Goal: Check status: Check status

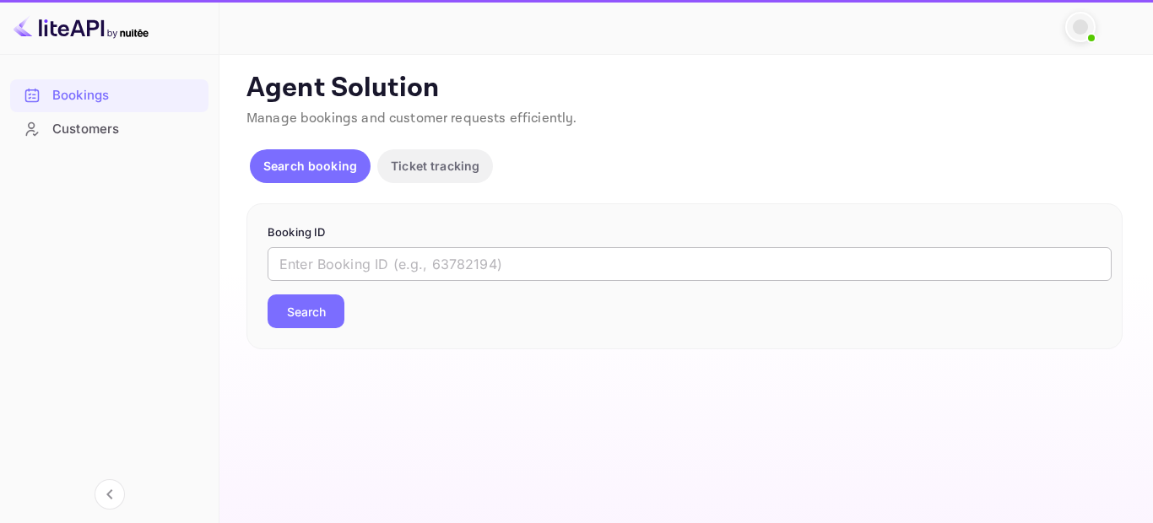
click at [471, 273] on input "text" at bounding box center [690, 264] width 844 height 34
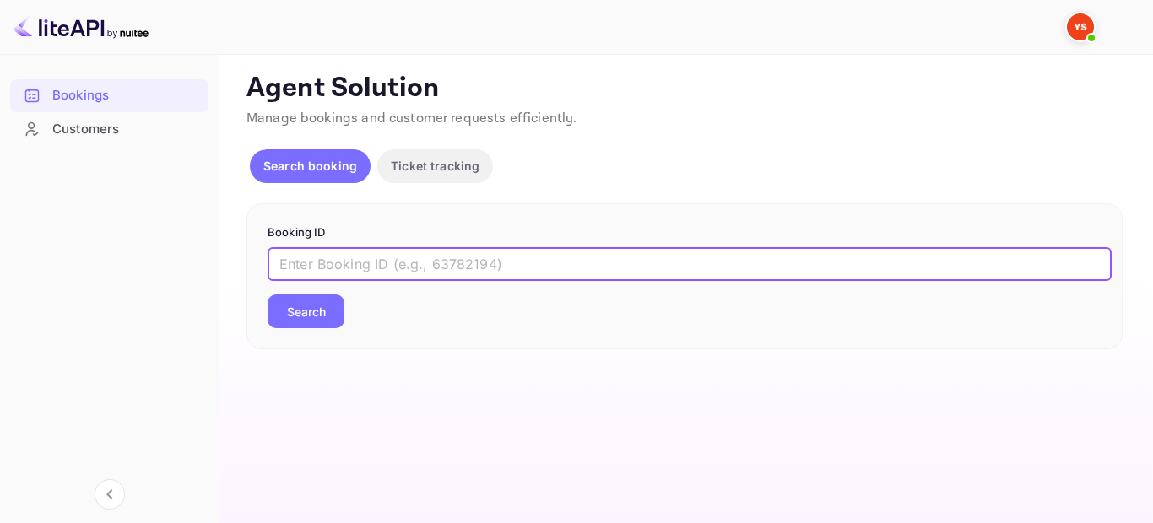
click at [388, 267] on input "text" at bounding box center [690, 264] width 844 height 34
paste input "9415812"
type input "9415812"
click at [296, 318] on button "Search" at bounding box center [306, 312] width 77 height 34
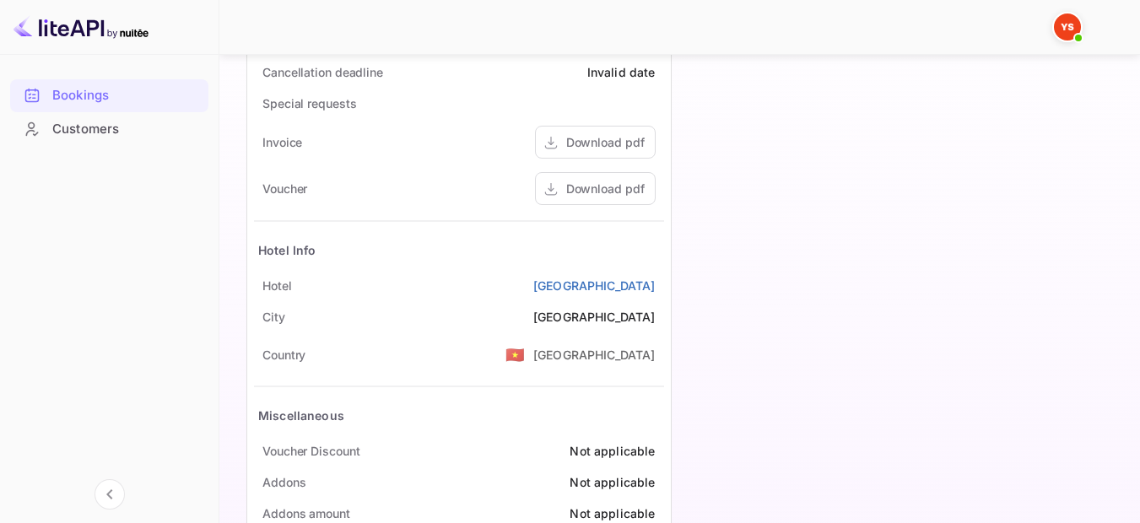
scroll to position [805, 0]
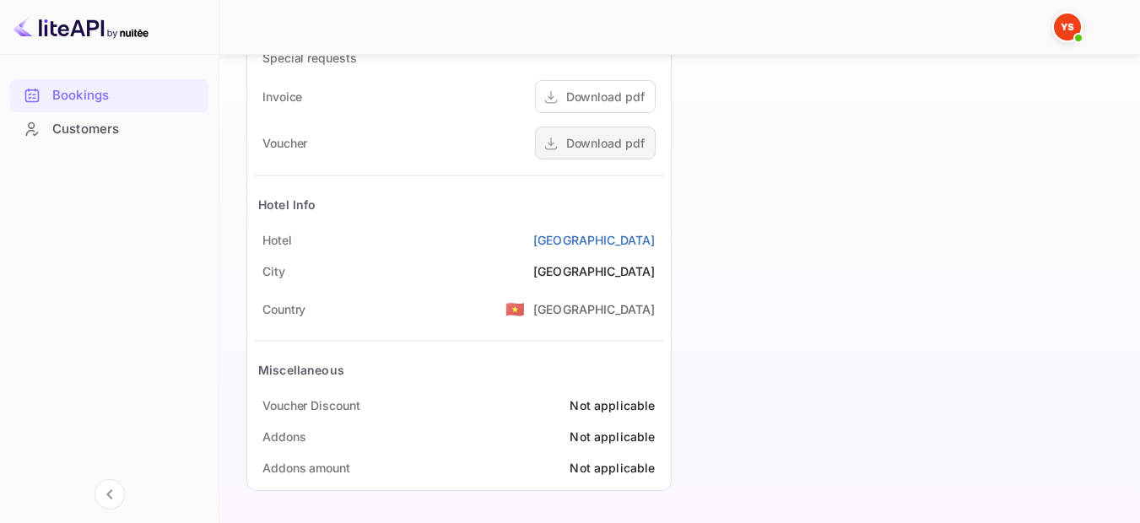
click at [581, 142] on div "Download pdf" at bounding box center [605, 143] width 78 height 18
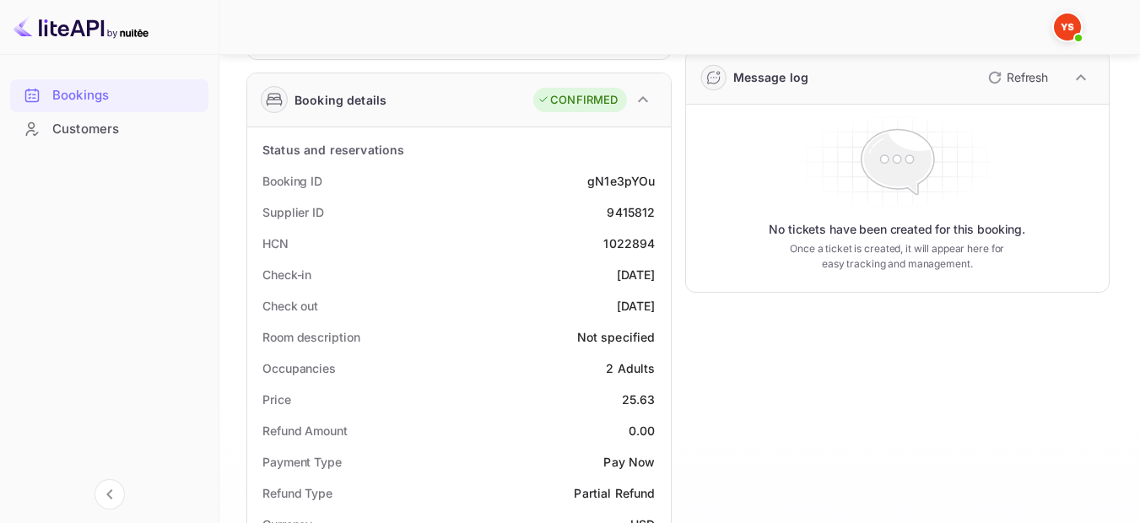
scroll to position [0, 0]
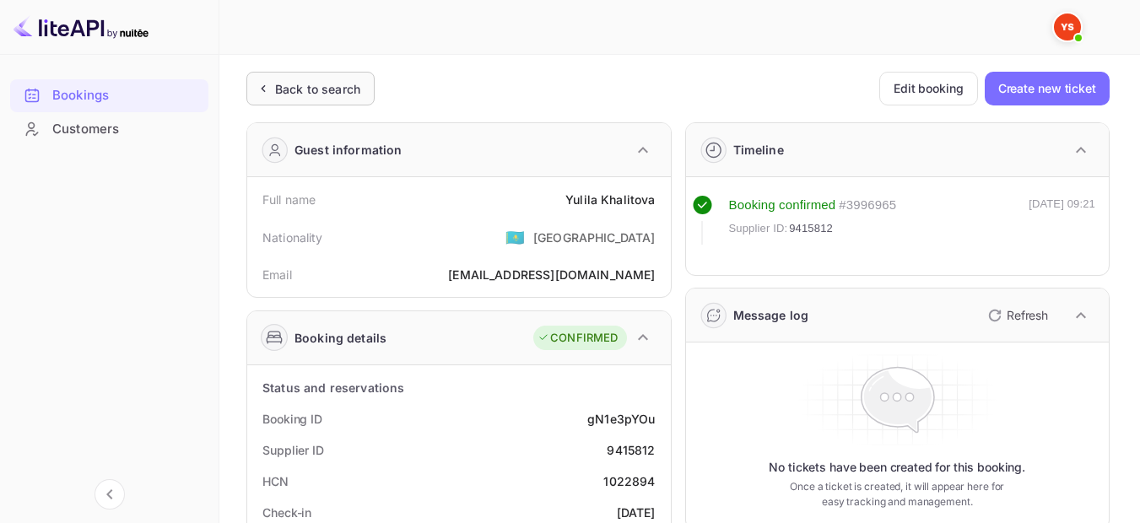
click at [327, 89] on div "Back to search" at bounding box center [317, 89] width 85 height 18
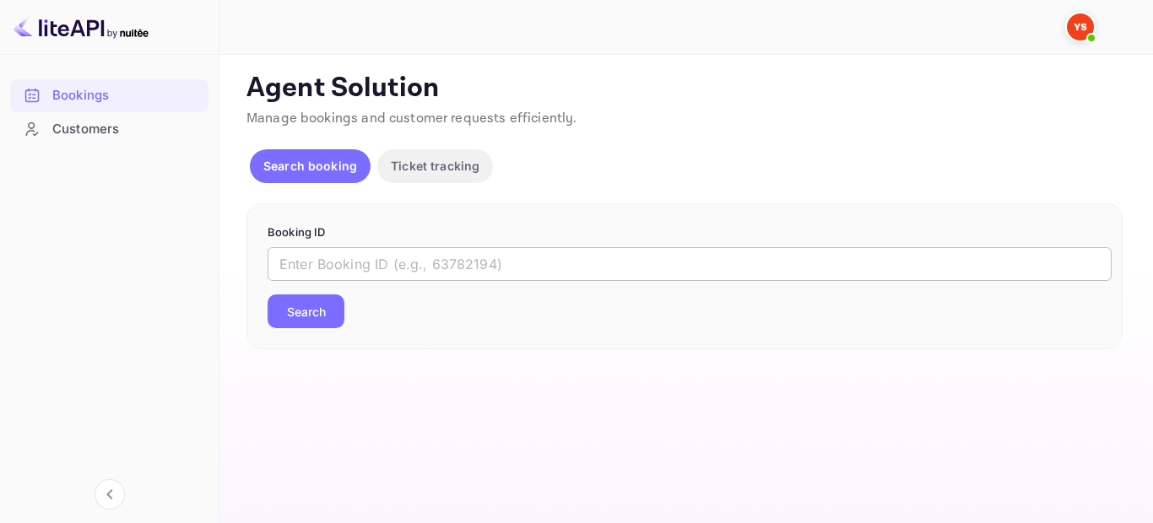
click at [447, 267] on input "text" at bounding box center [690, 264] width 844 height 34
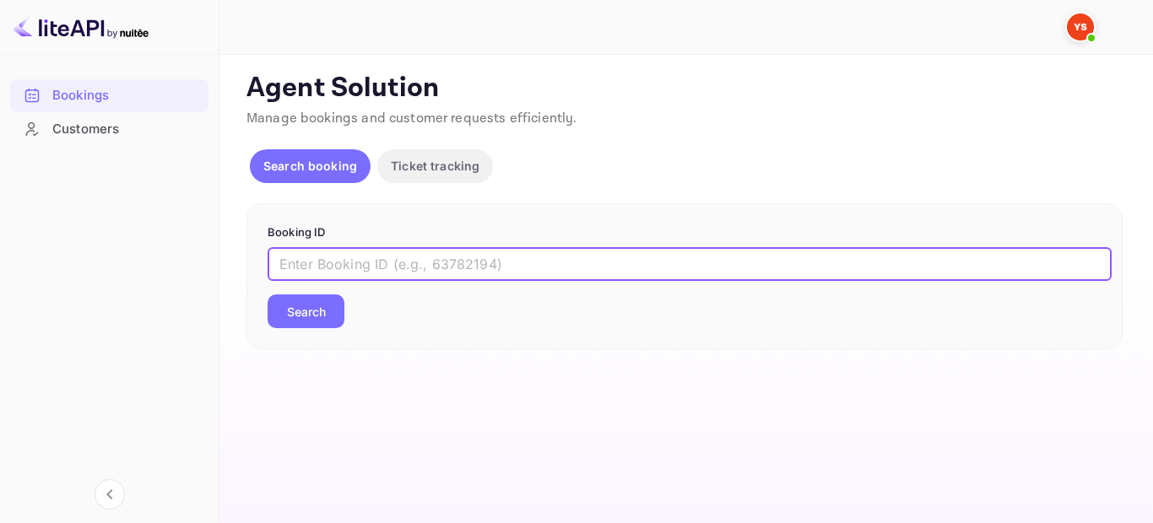
paste input "9419090"
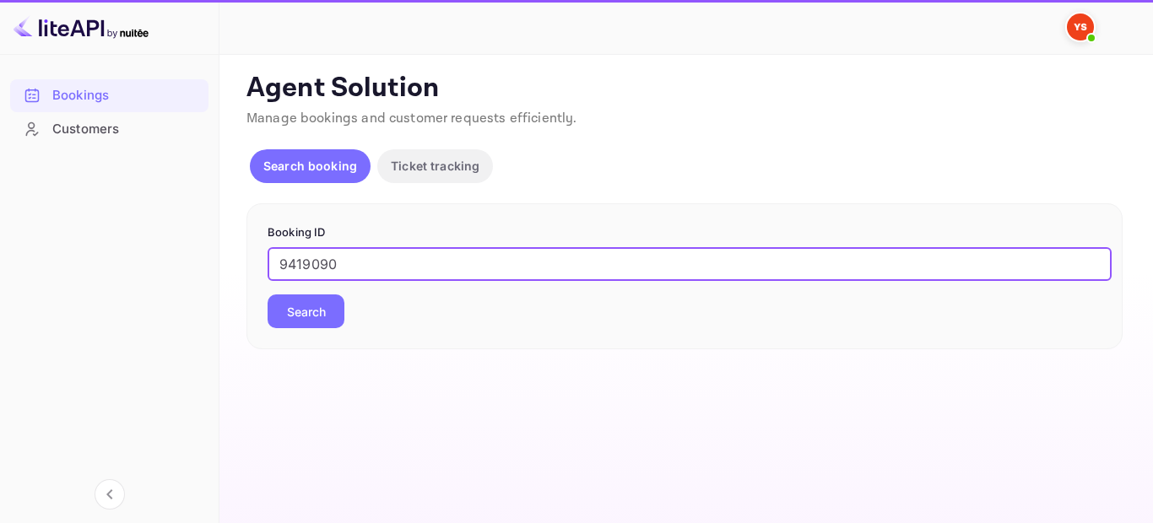
type input "9419090"
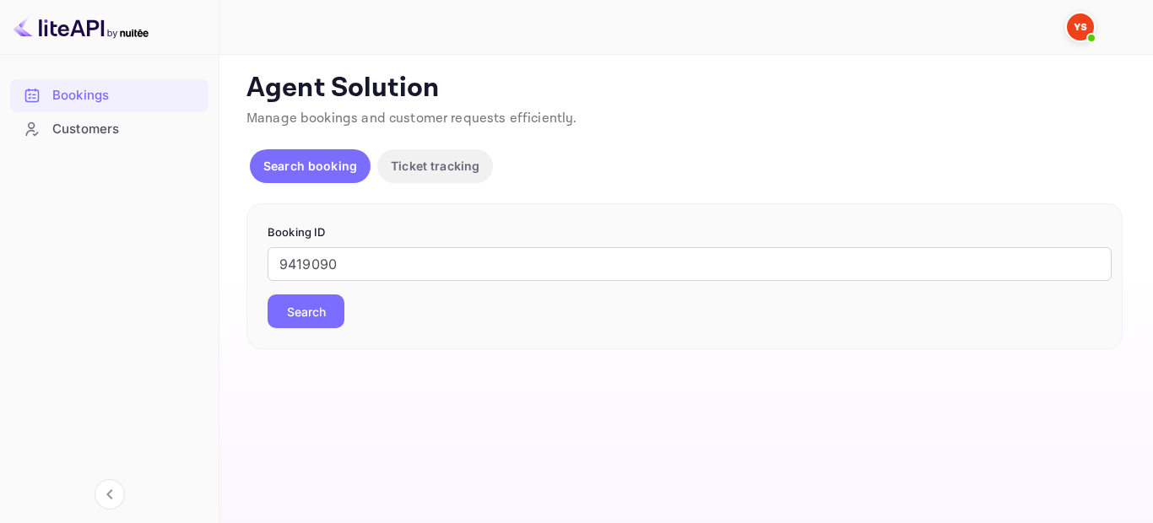
click at [316, 316] on button "Search" at bounding box center [306, 312] width 77 height 34
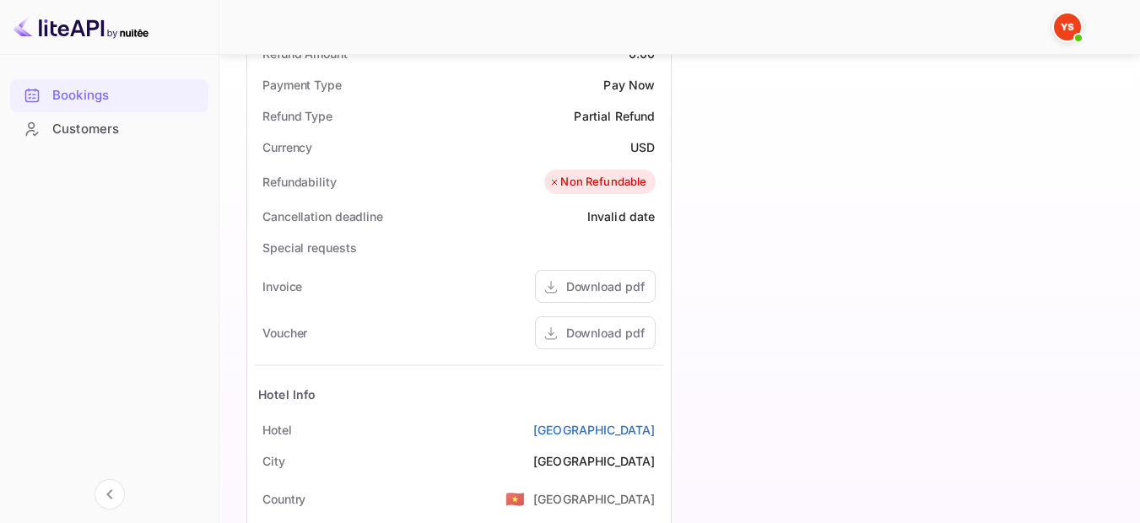
scroll to position [675, 0]
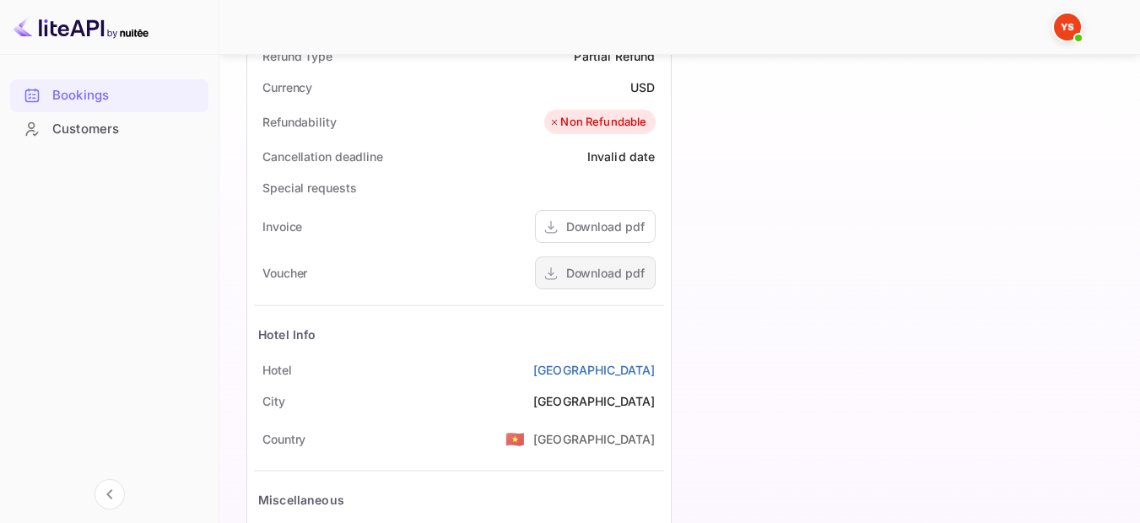
click at [580, 278] on div "Download pdf" at bounding box center [605, 273] width 78 height 18
